Goal: Obtain resource: Download file/media

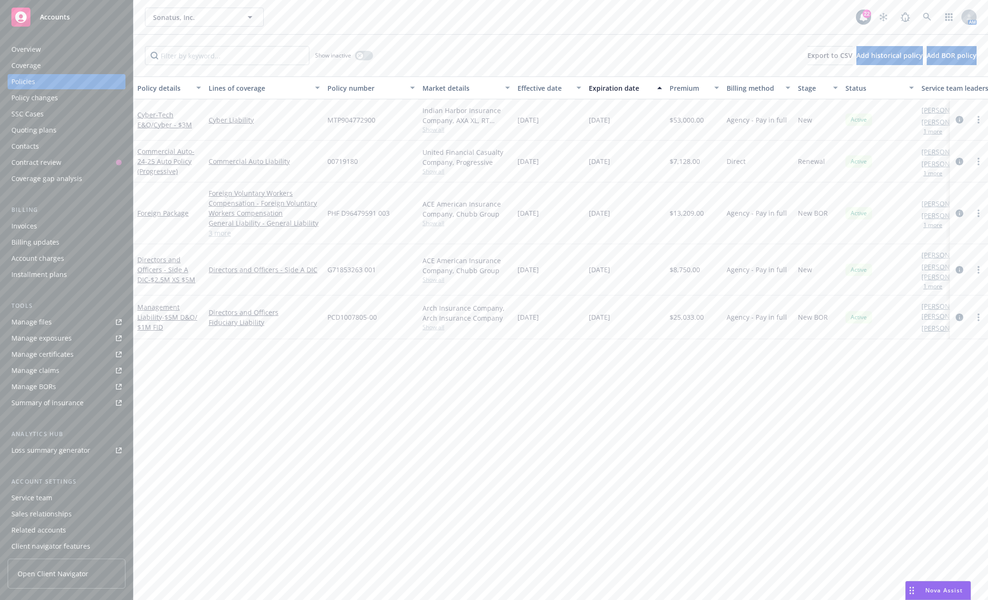
click at [30, 97] on div "Policy changes" at bounding box center [34, 97] width 47 height 15
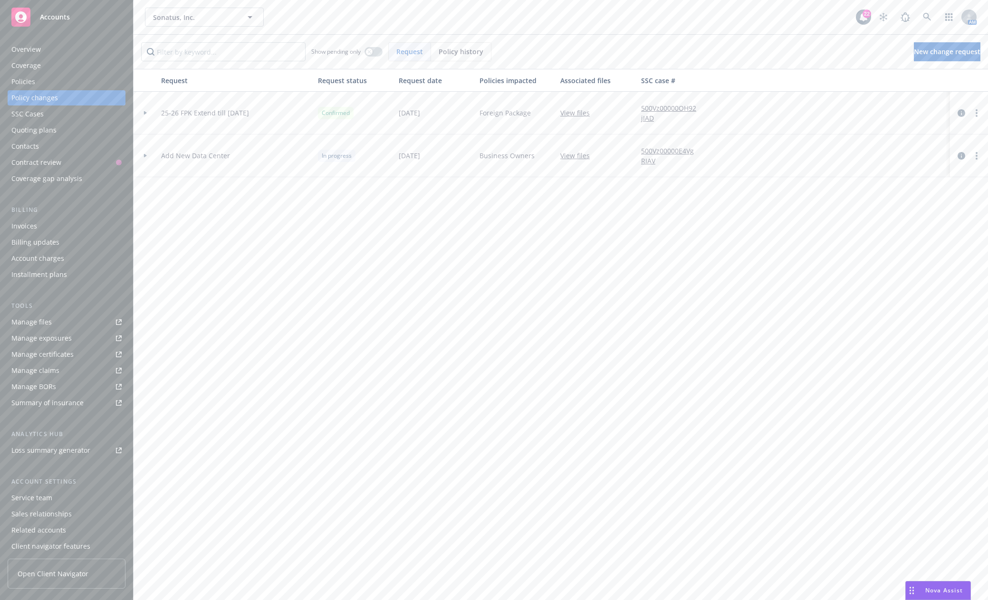
click at [175, 157] on span "Add New Data Center" at bounding box center [195, 156] width 69 height 10
click at [145, 155] on icon at bounding box center [145, 156] width 3 height 4
click at [60, 319] on link "Manage files" at bounding box center [67, 322] width 118 height 15
click at [49, 13] on span "Accounts" at bounding box center [55, 17] width 30 height 8
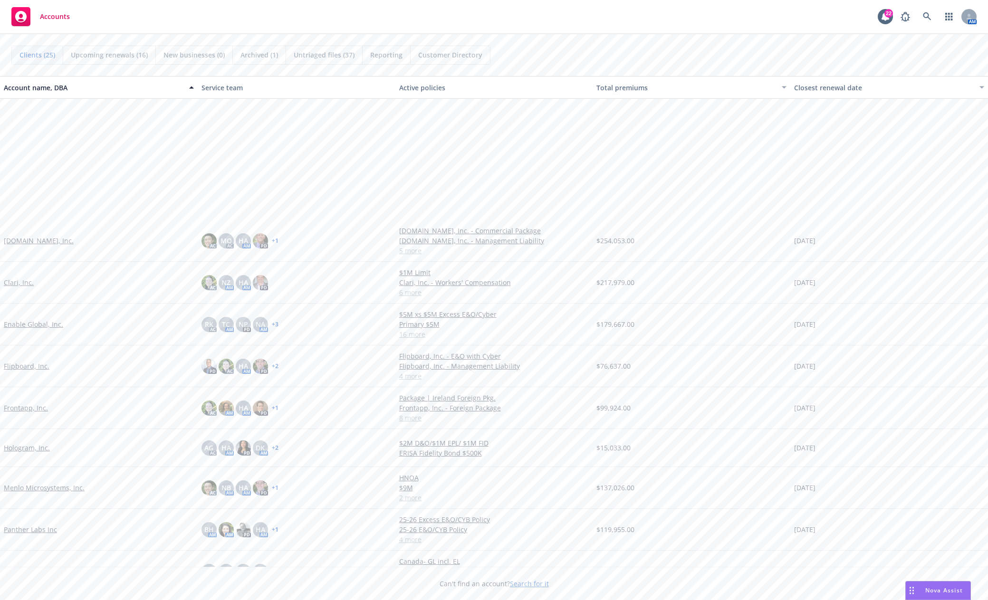
scroll to position [190, 0]
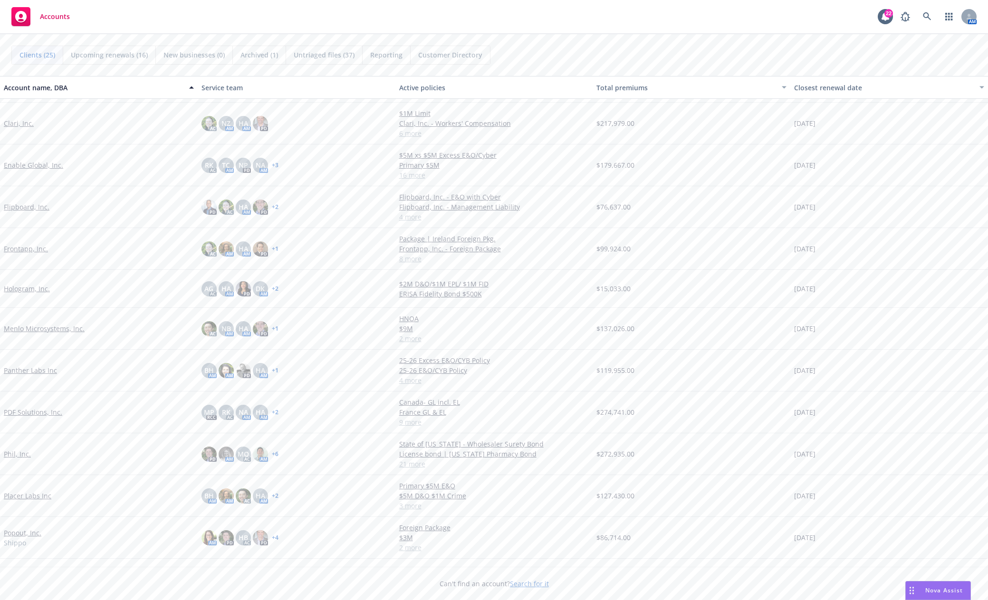
click at [144, 414] on div "PDF Solutions, Inc." at bounding box center [99, 412] width 190 height 10
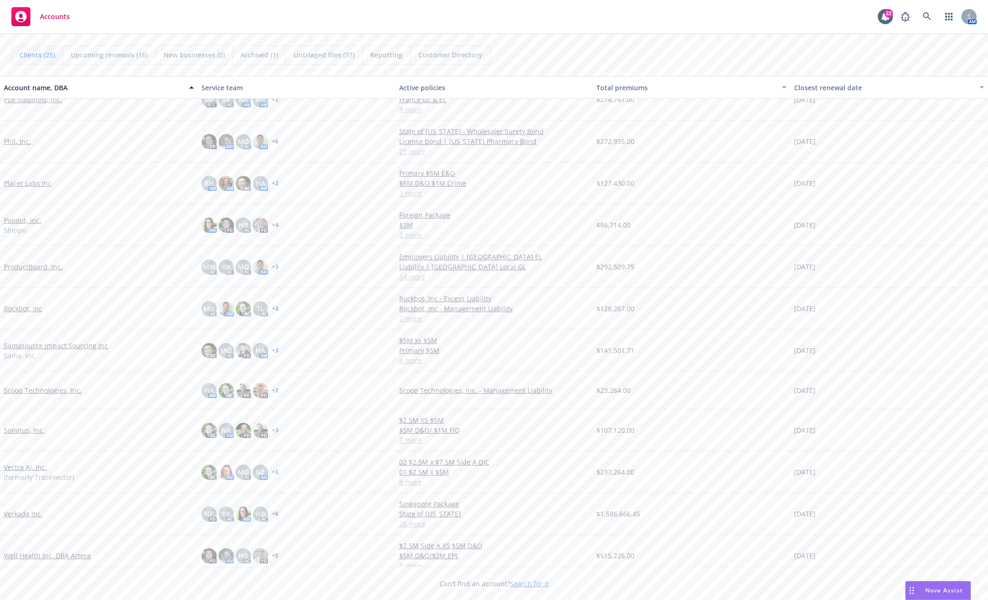
scroll to position [528, 0]
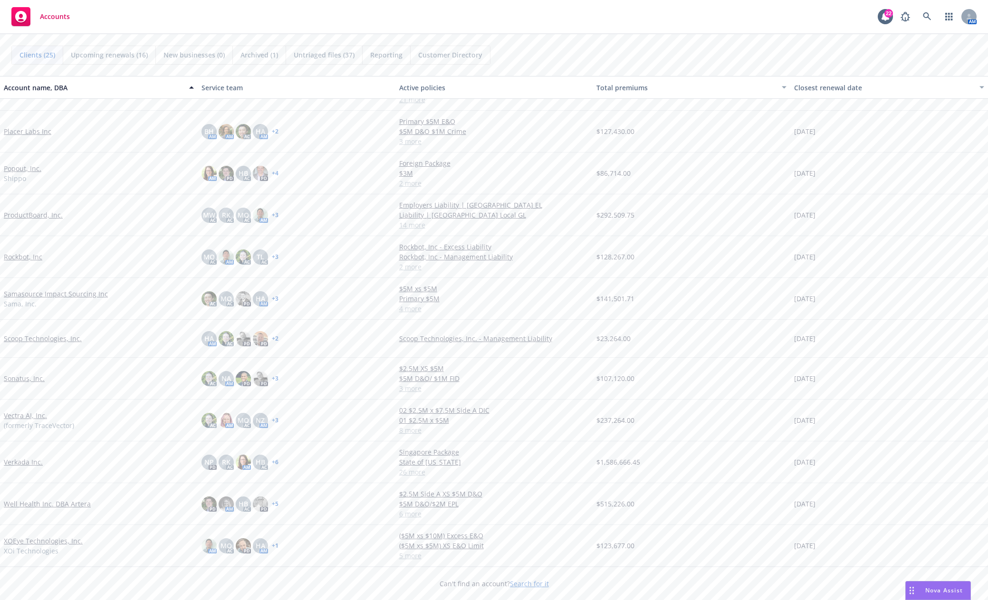
click at [80, 507] on link "Well Health Inc. DBA Artera" at bounding box center [47, 504] width 87 height 10
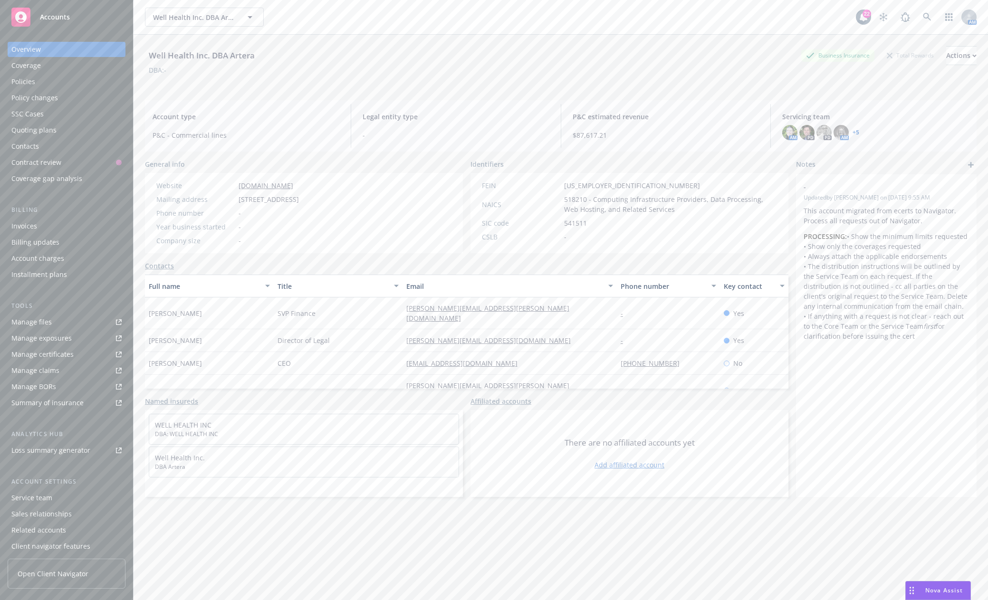
click at [38, 87] on div "Policies" at bounding box center [66, 81] width 110 height 15
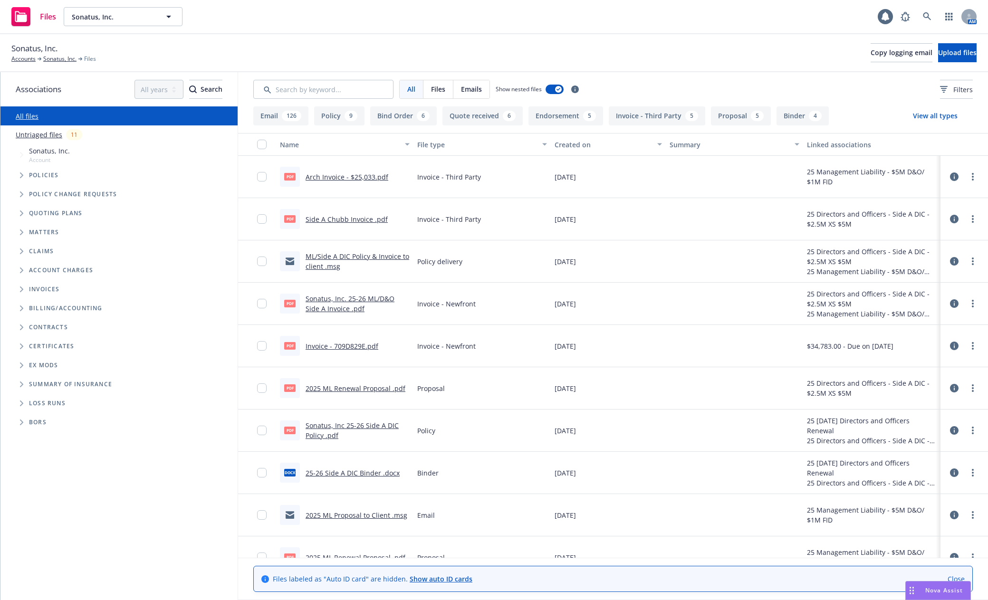
click at [22, 175] on icon "Tree Example" at bounding box center [21, 176] width 3 height 6
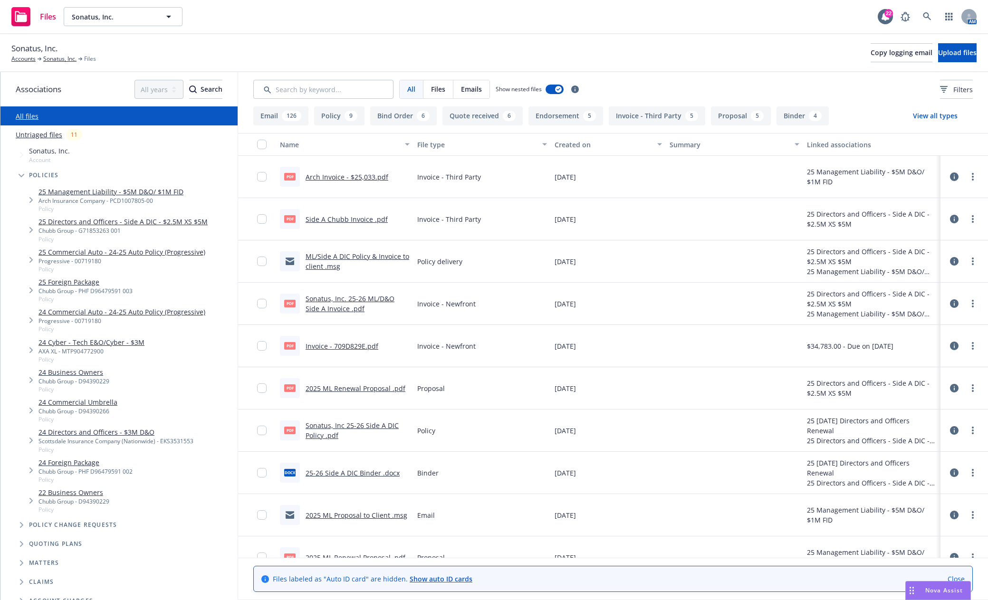
click at [90, 375] on link "24 Business Owners" at bounding box center [74, 373] width 71 height 10
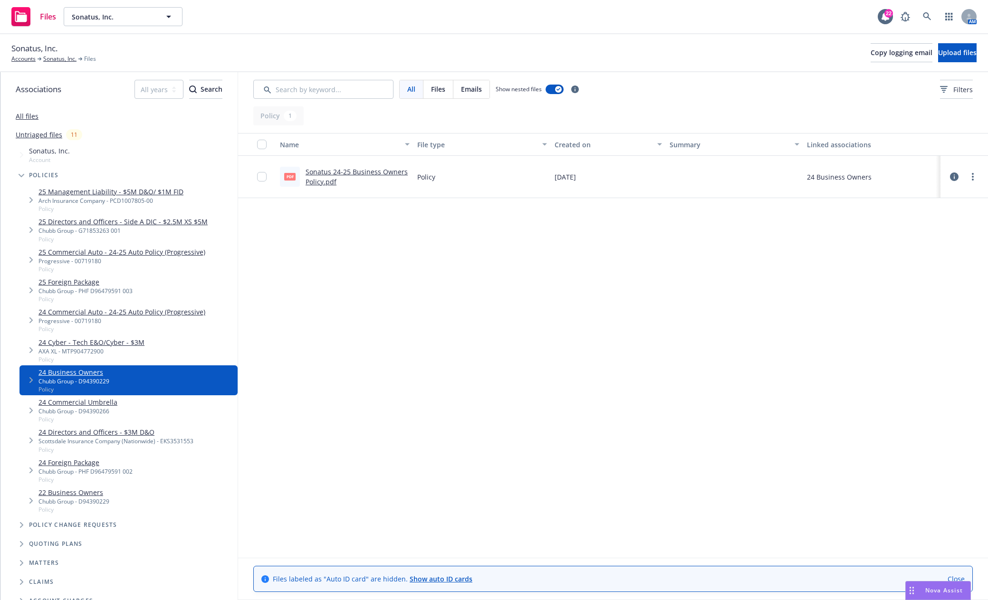
click at [514, 479] on div "Name File type Created on Summary Linked associations pdf Sonatus 24-25 Busines…" at bounding box center [613, 345] width 750 height 425
